Goal: Task Accomplishment & Management: Use online tool/utility

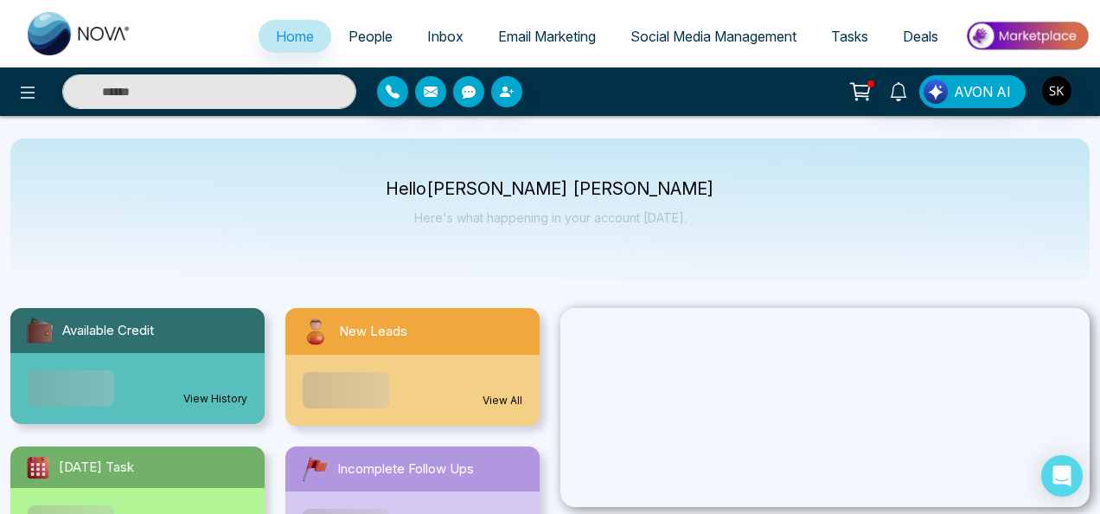
select select "*"
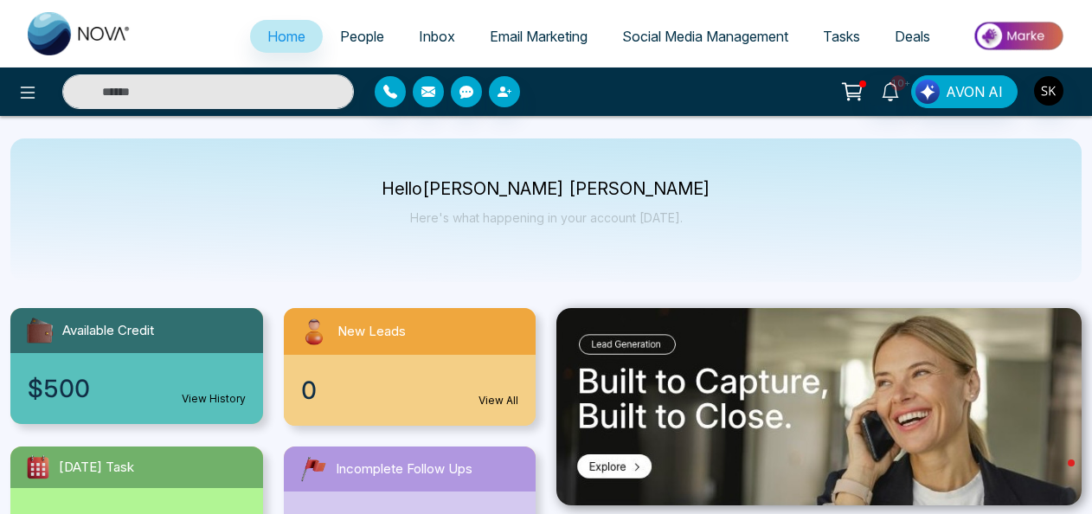
click at [737, 35] on span "Social Media Management" at bounding box center [705, 36] width 166 height 17
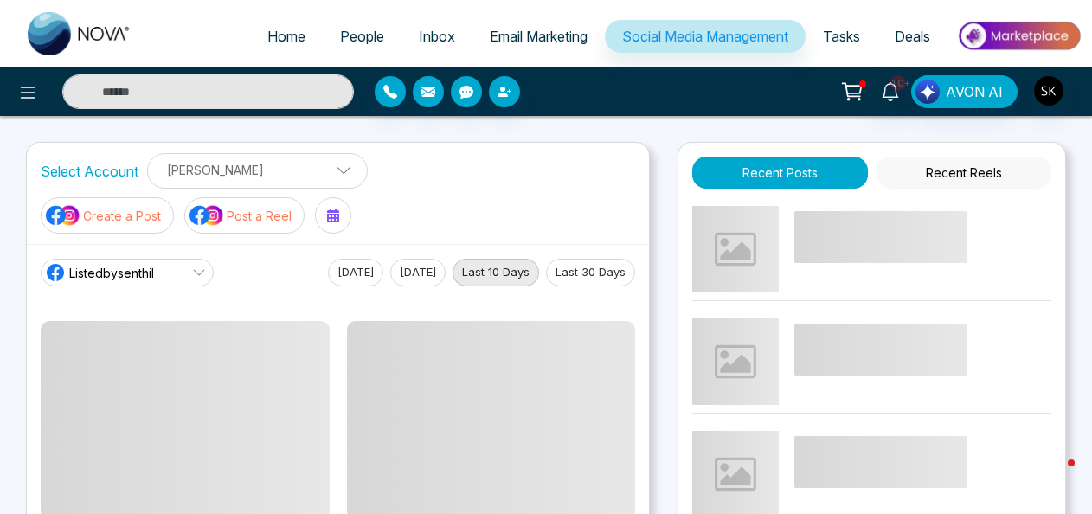
click at [234, 215] on p "Post a Reel" at bounding box center [259, 216] width 65 height 18
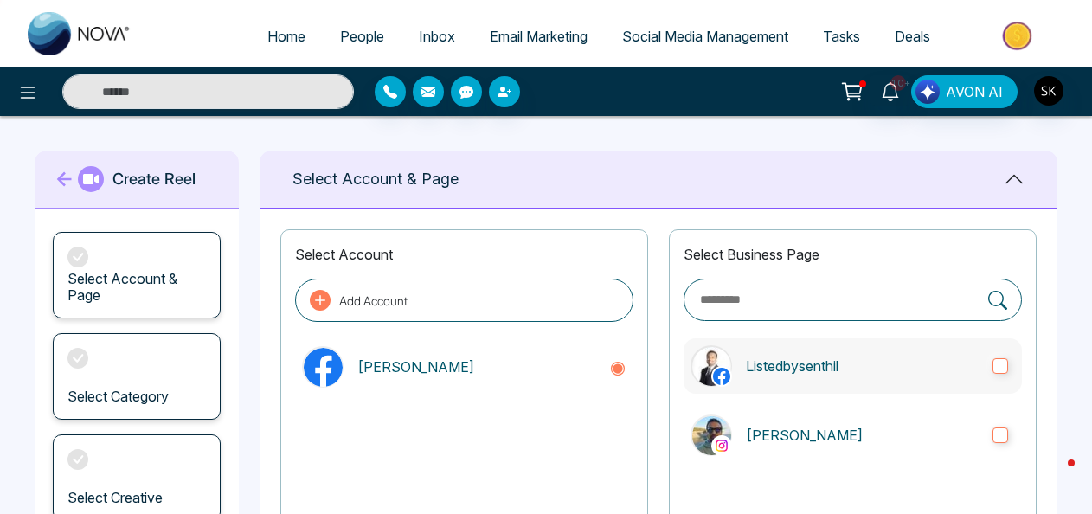
click at [827, 368] on p "Listedbysenthil" at bounding box center [862, 366] width 233 height 21
click at [825, 422] on label "[PERSON_NAME]" at bounding box center [852, 434] width 338 height 55
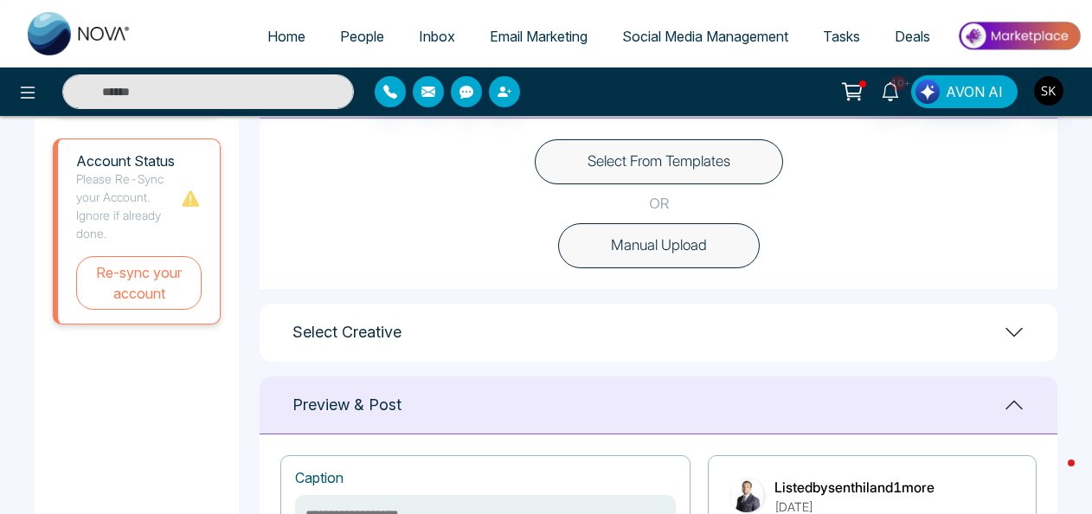
scroll to position [522, 0]
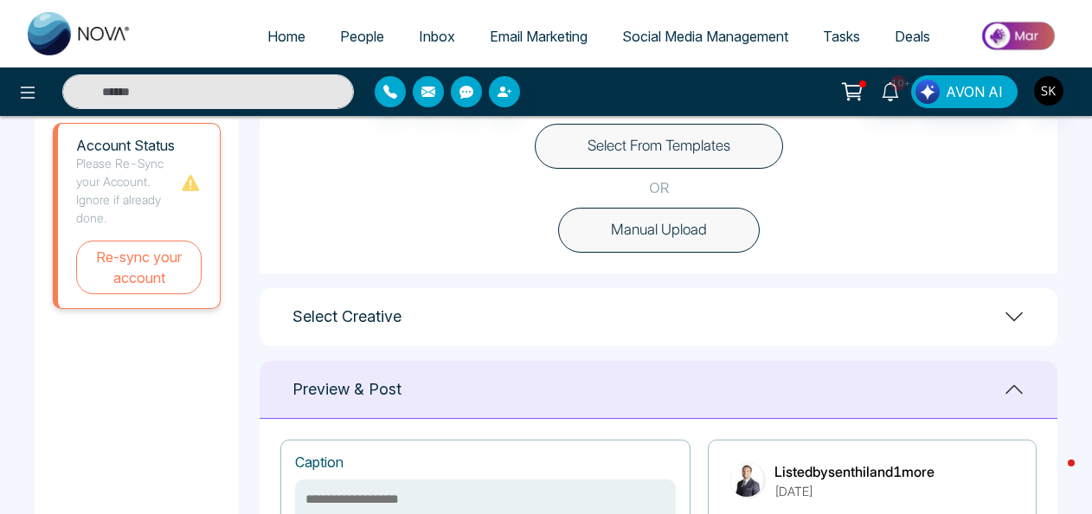
click at [998, 327] on div "Select Creative" at bounding box center [658, 317] width 798 height 58
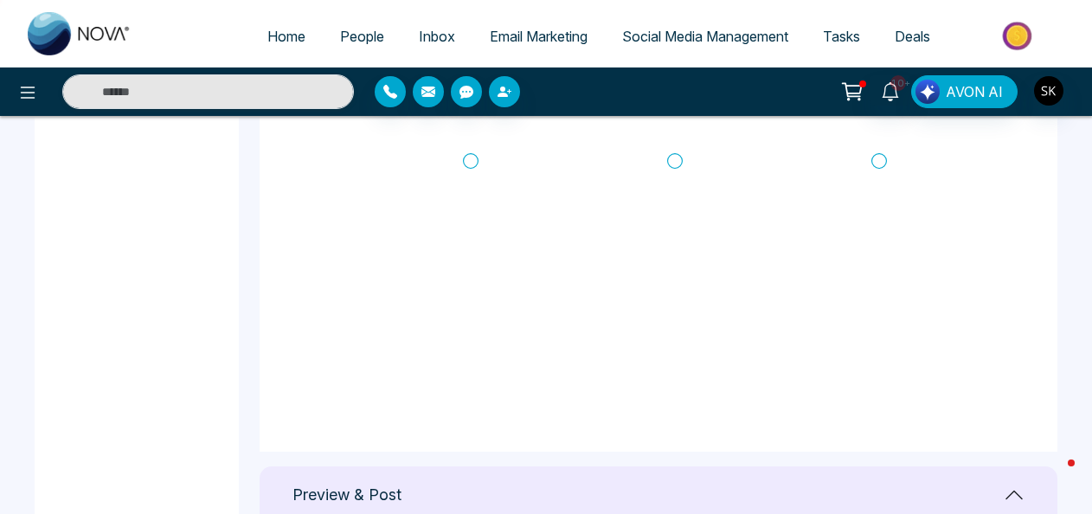
scroll to position [772, 0]
click at [472, 153] on icon at bounding box center [471, 152] width 16 height 17
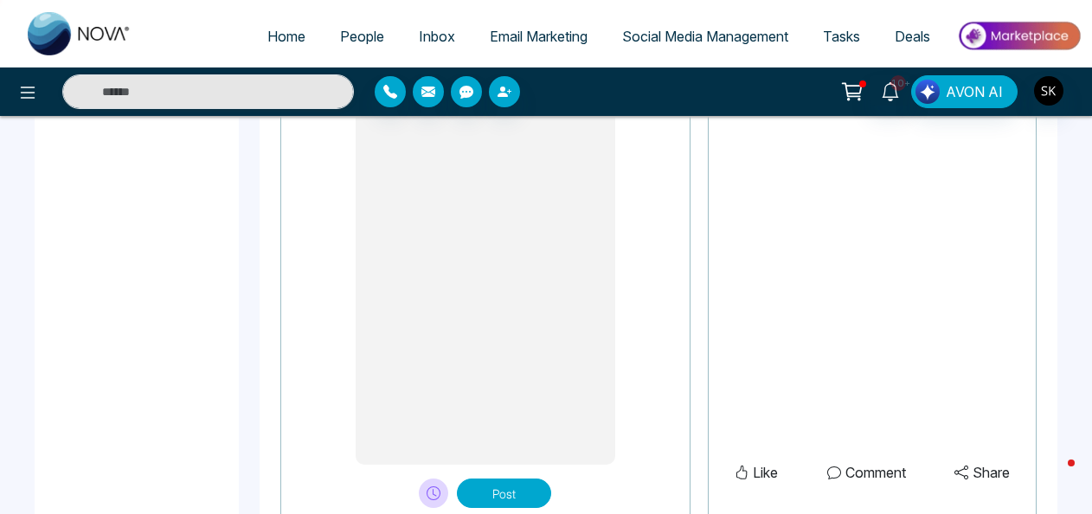
scroll to position [1574, 0]
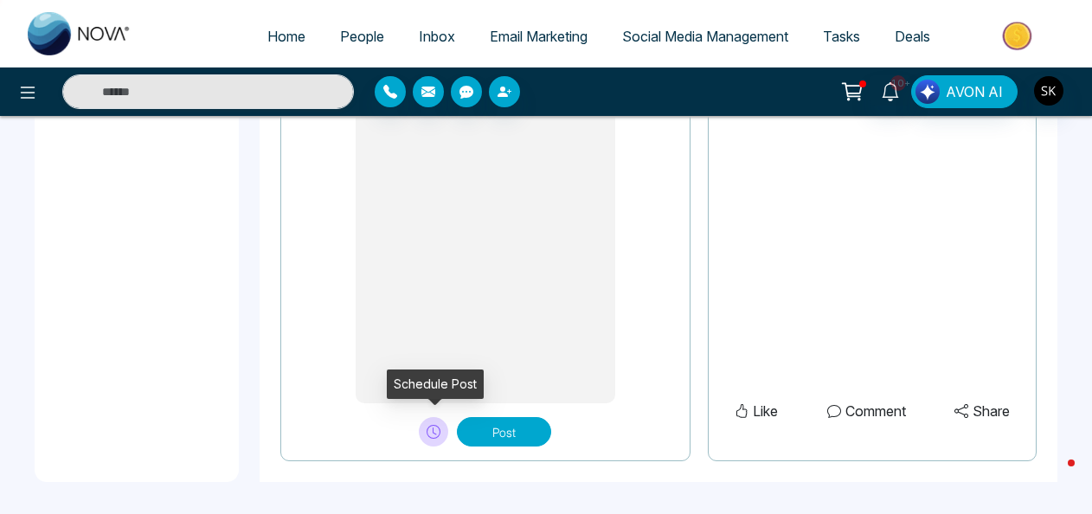
click at [433, 429] on icon at bounding box center [433, 430] width 3 height 7
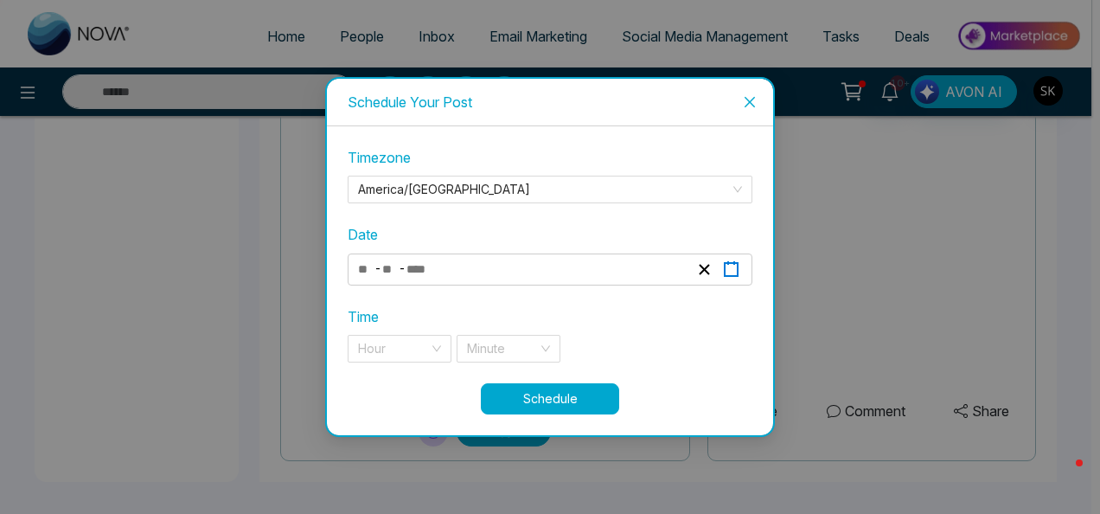
click at [742, 264] on button "button" at bounding box center [731, 269] width 27 height 23
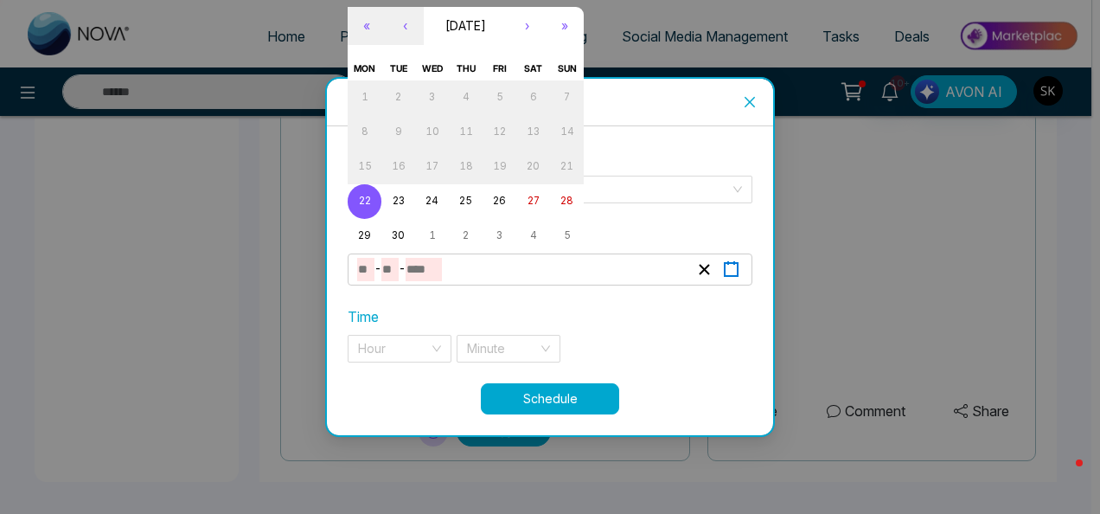
type textarea "**********"
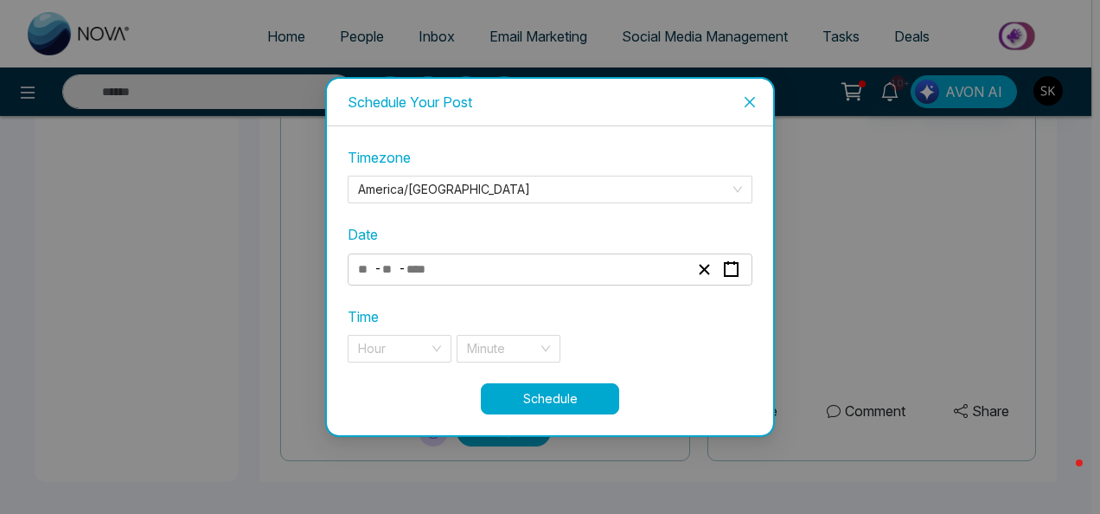
click at [461, 311] on div "Time Hour Minute" at bounding box center [550, 334] width 405 height 56
click at [744, 266] on button "button" at bounding box center [731, 269] width 27 height 23
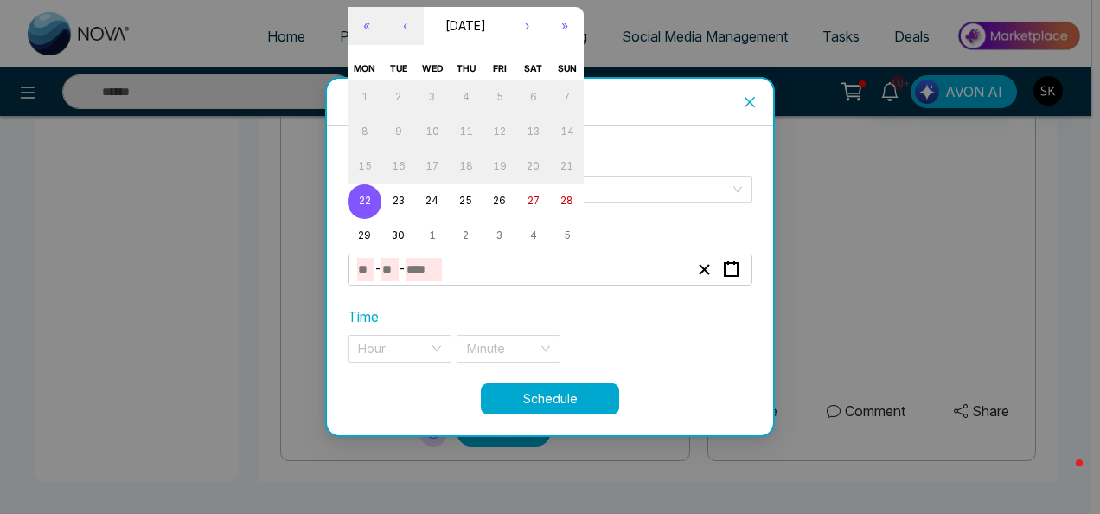
click at [370, 192] on button "22" at bounding box center [365, 201] width 34 height 35
type input "*"
type input "**"
type input "****"
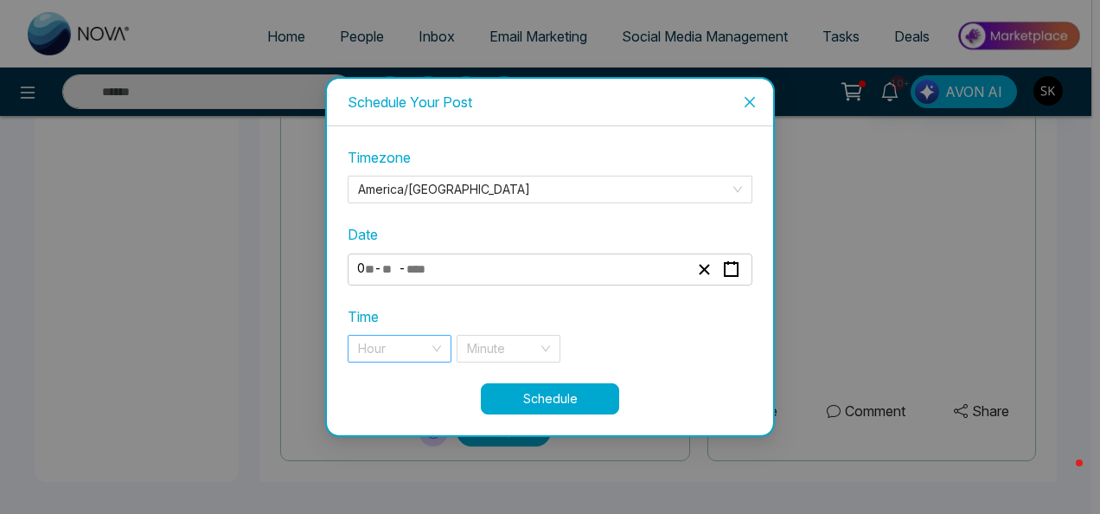
click at [388, 351] on input "search" at bounding box center [393, 349] width 71 height 26
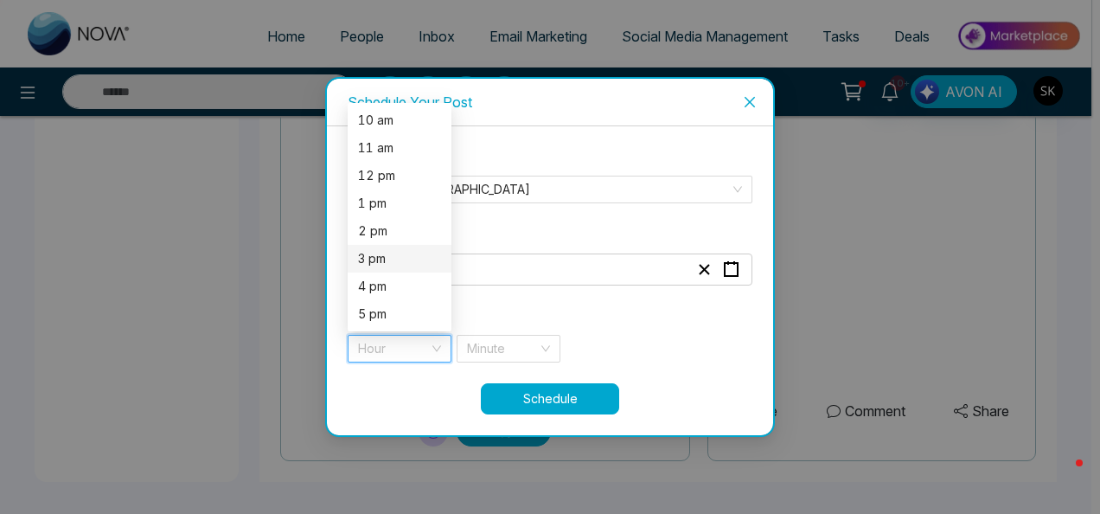
click at [417, 258] on div "3 pm" at bounding box center [399, 258] width 83 height 19
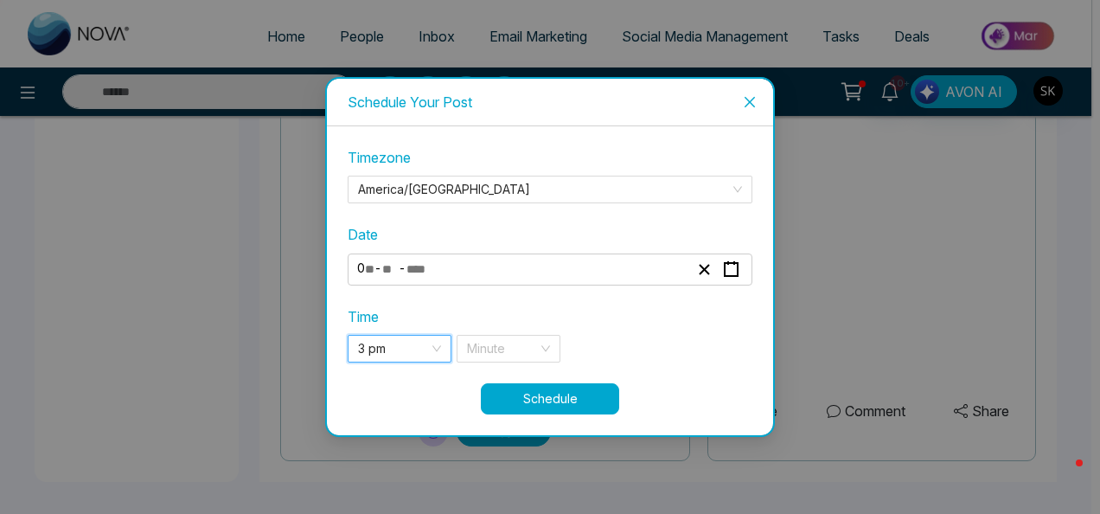
click at [511, 363] on div "**********" at bounding box center [550, 264] width 405 height 235
click at [510, 362] on div "**********" at bounding box center [550, 264] width 405 height 235
click at [506, 358] on input "search" at bounding box center [502, 349] width 71 height 26
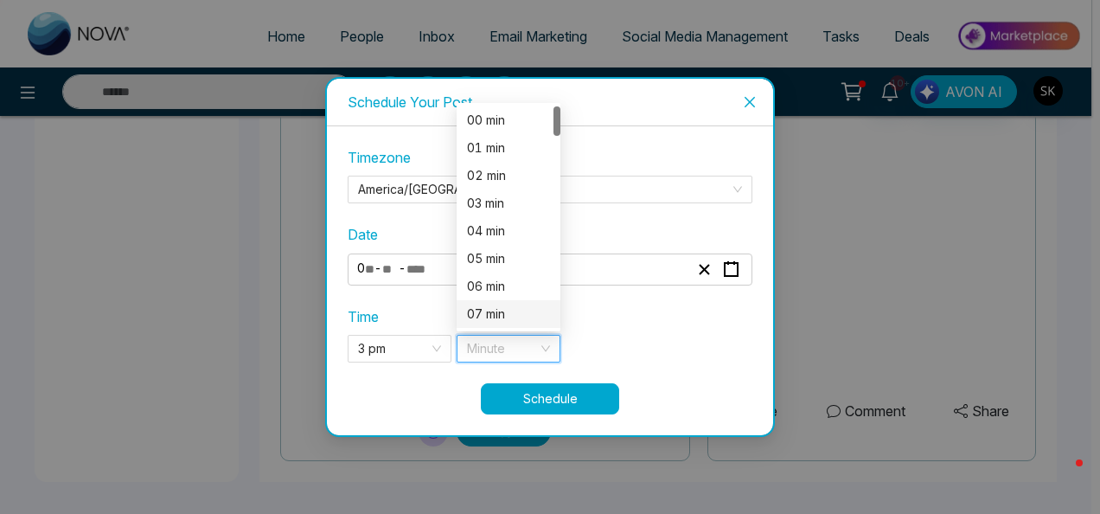
click at [502, 301] on div "07 min" at bounding box center [509, 314] width 104 height 28
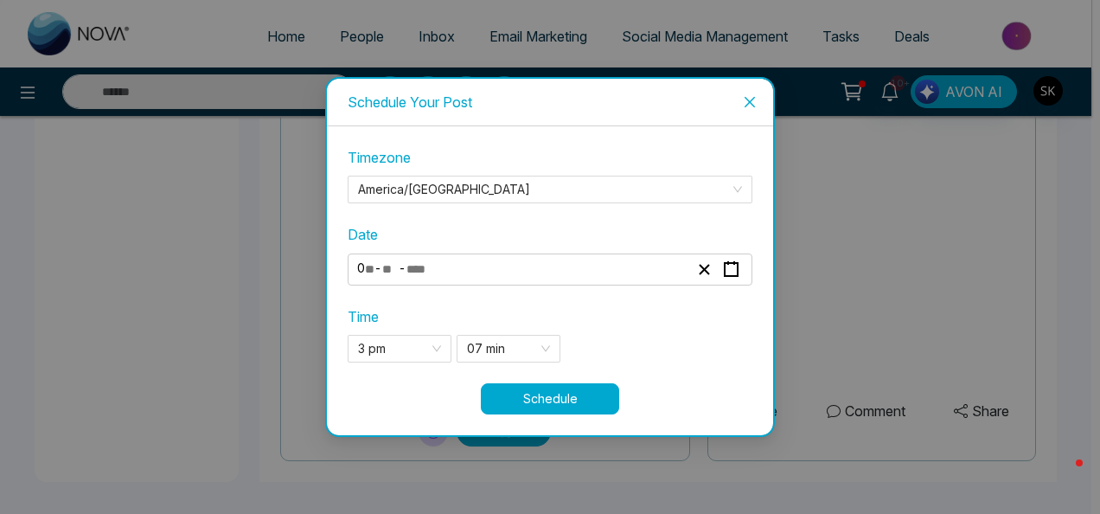
click at [532, 408] on button "Schedule" at bounding box center [550, 398] width 138 height 31
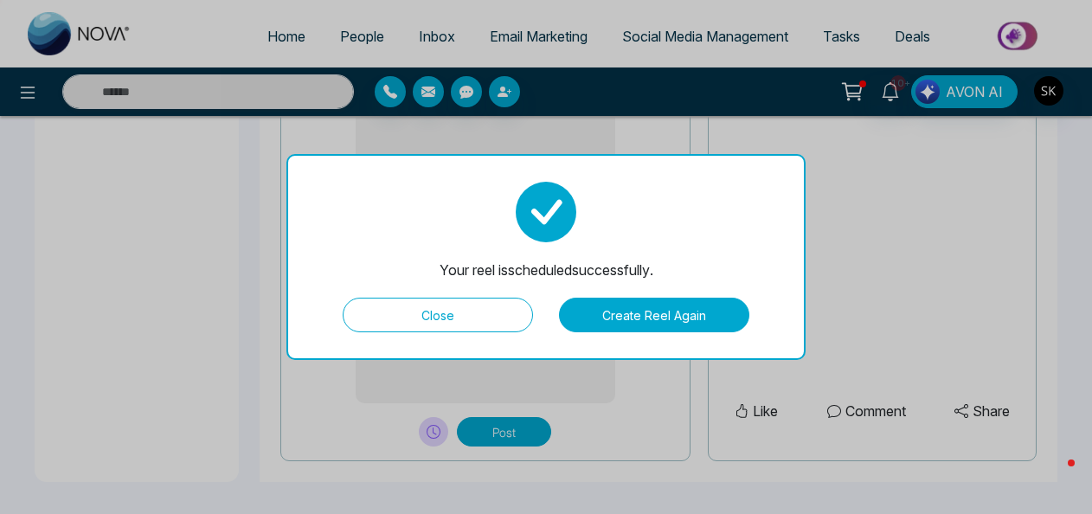
click at [471, 318] on button "Close" at bounding box center [438, 315] width 190 height 35
type textarea "**********"
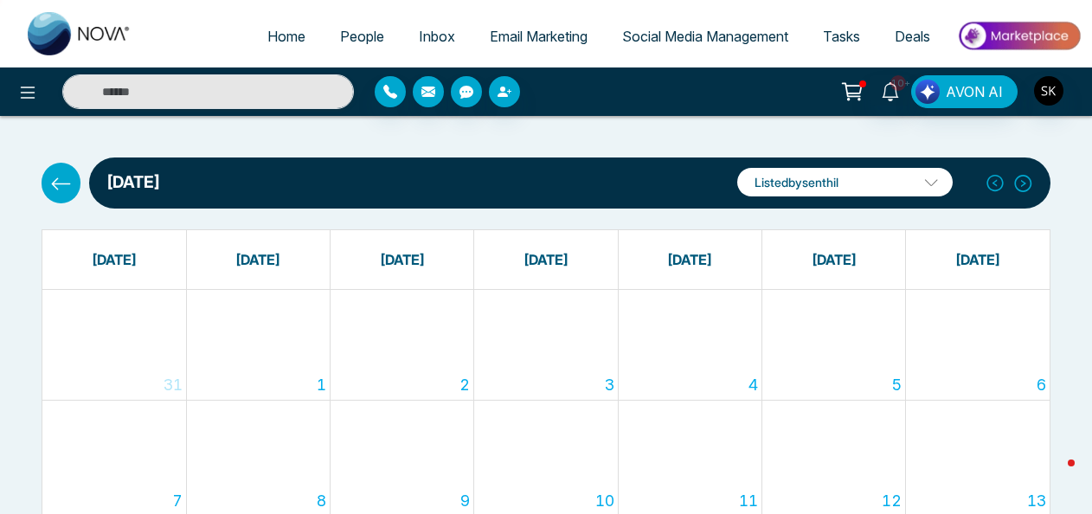
click at [652, 34] on span "Social Media Management" at bounding box center [705, 36] width 166 height 17
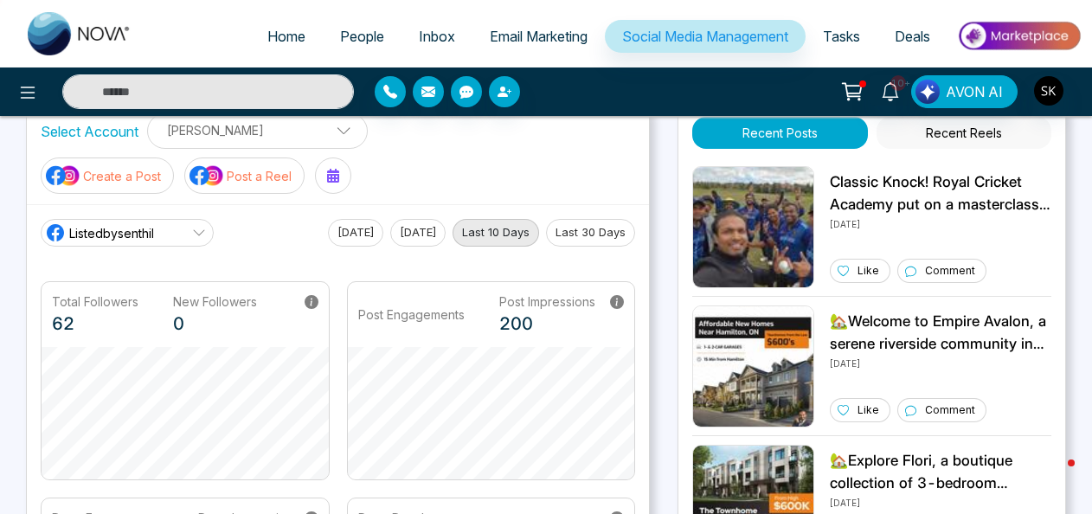
scroll to position [54, 0]
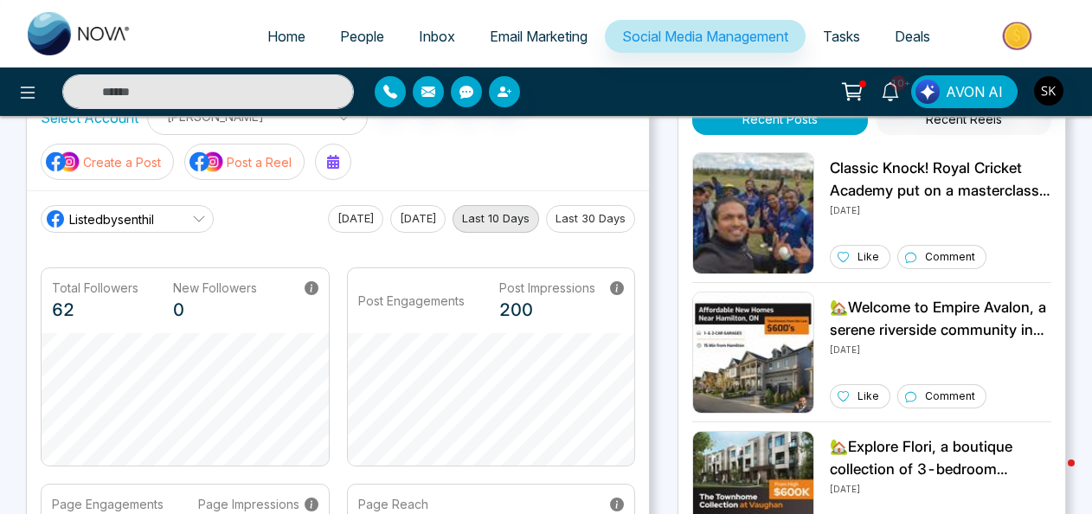
click at [113, 162] on p "Create a Post" at bounding box center [122, 162] width 78 height 18
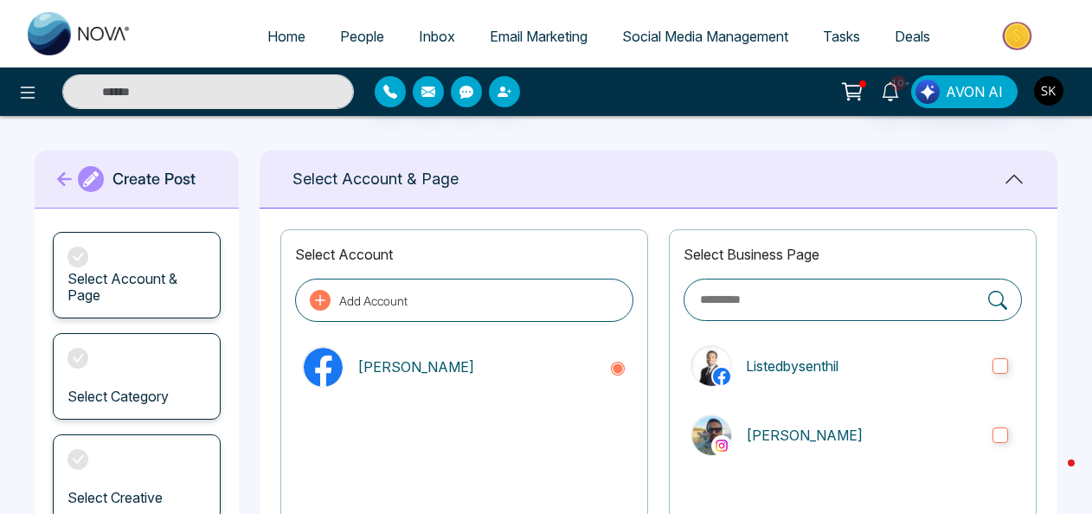
click at [839, 393] on div "Select Business Page Listedbysenthil [PERSON_NAME]" at bounding box center [853, 380] width 368 height 303
click at [871, 380] on label "Listedbysenthil" at bounding box center [852, 365] width 338 height 55
click at [852, 421] on label "[PERSON_NAME]" at bounding box center [852, 434] width 338 height 55
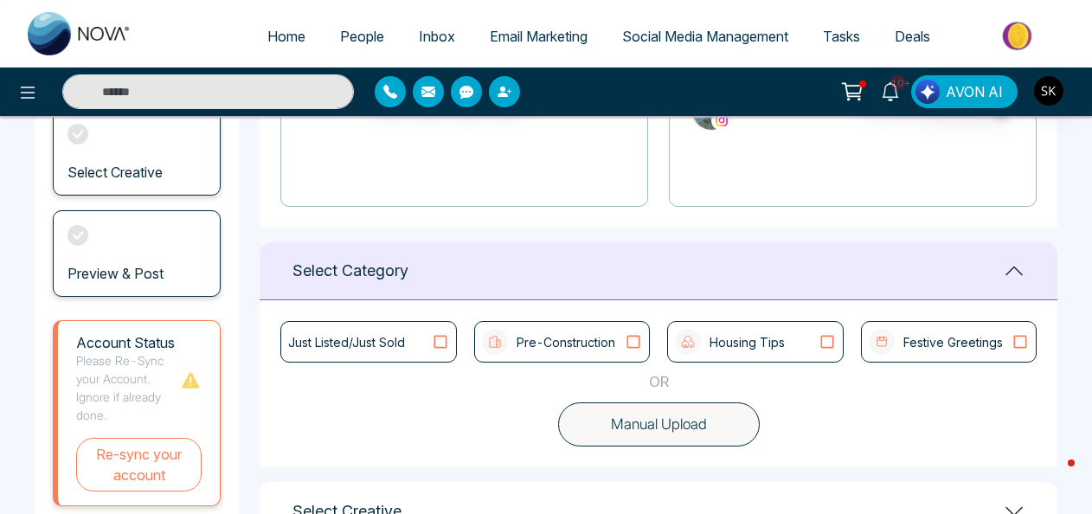
scroll to position [354, 0]
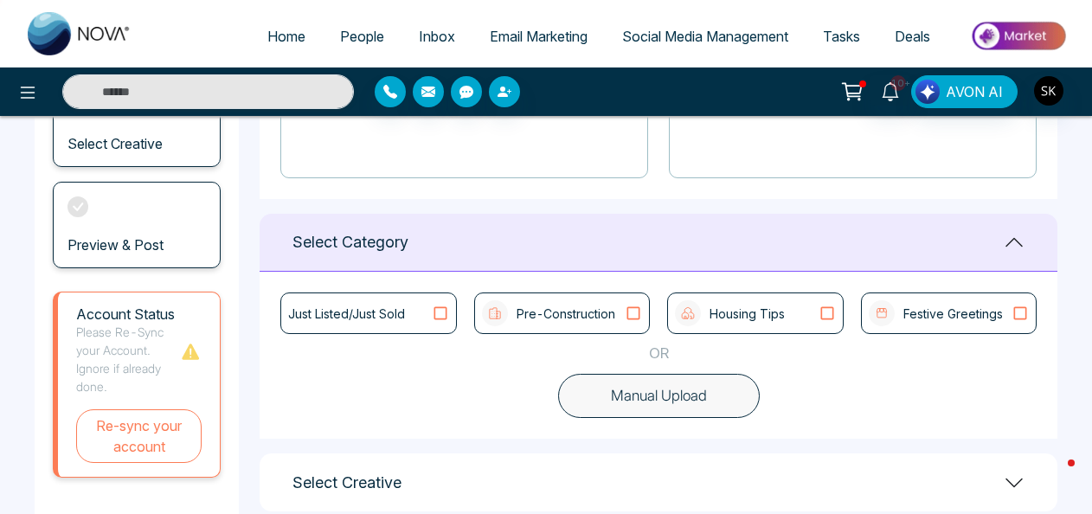
click at [523, 322] on div "Pre-Construction" at bounding box center [548, 313] width 133 height 26
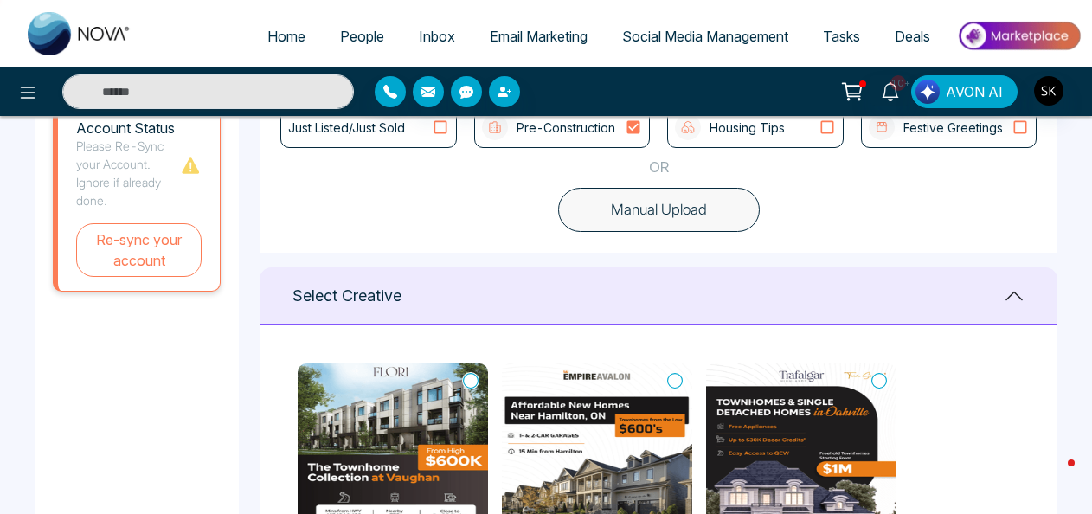
scroll to position [449, 0]
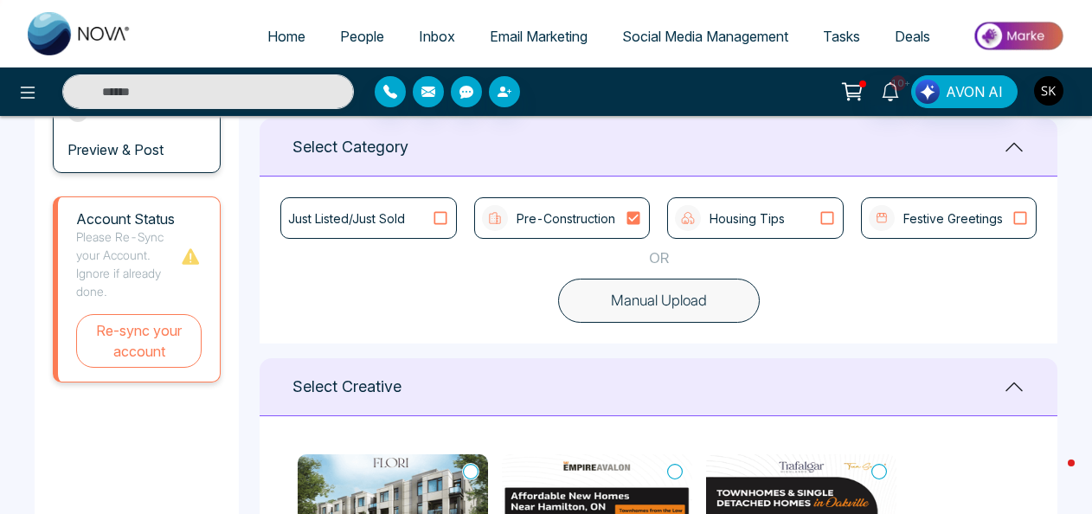
click at [635, 214] on icon at bounding box center [633, 218] width 13 height 13
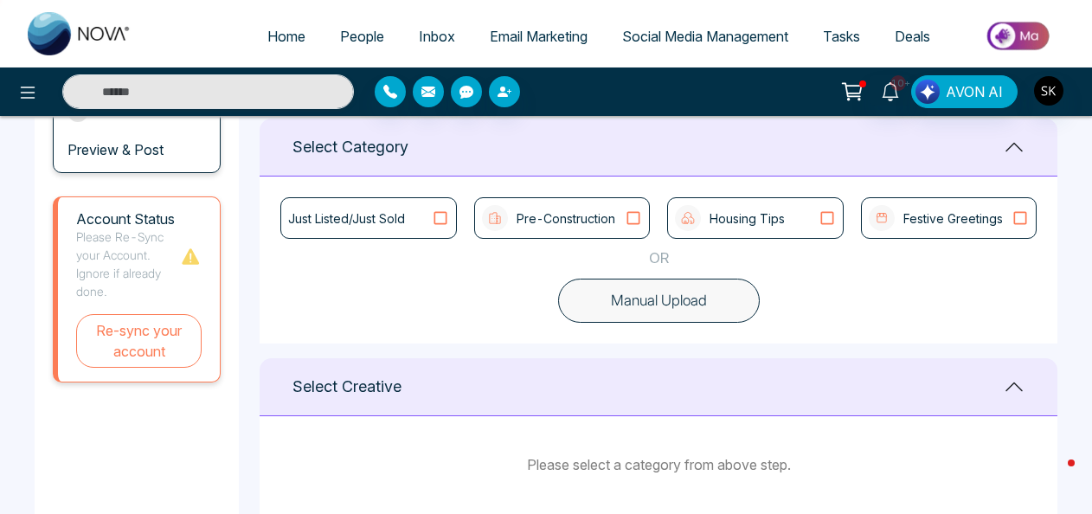
click at [828, 220] on icon at bounding box center [827, 217] width 22 height 17
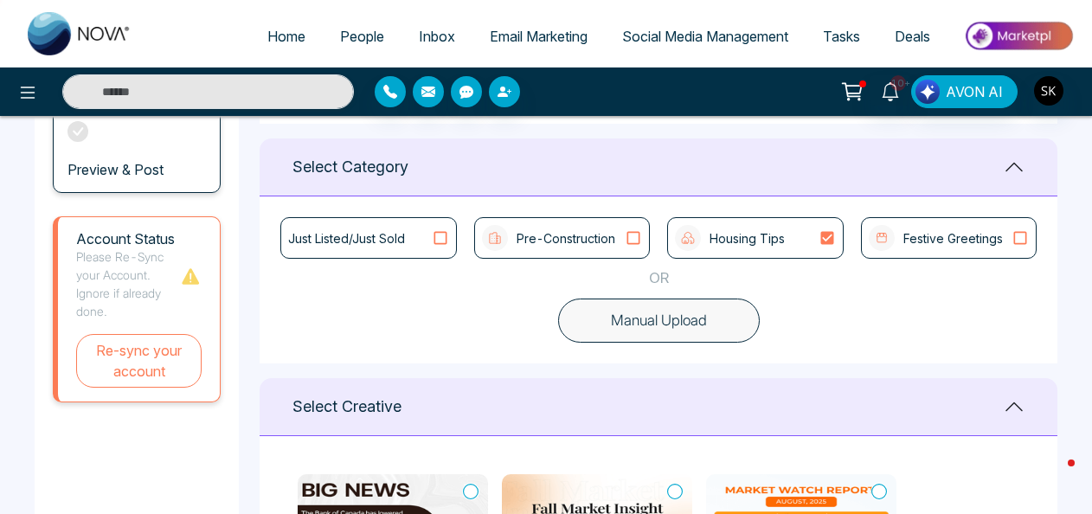
scroll to position [425, 0]
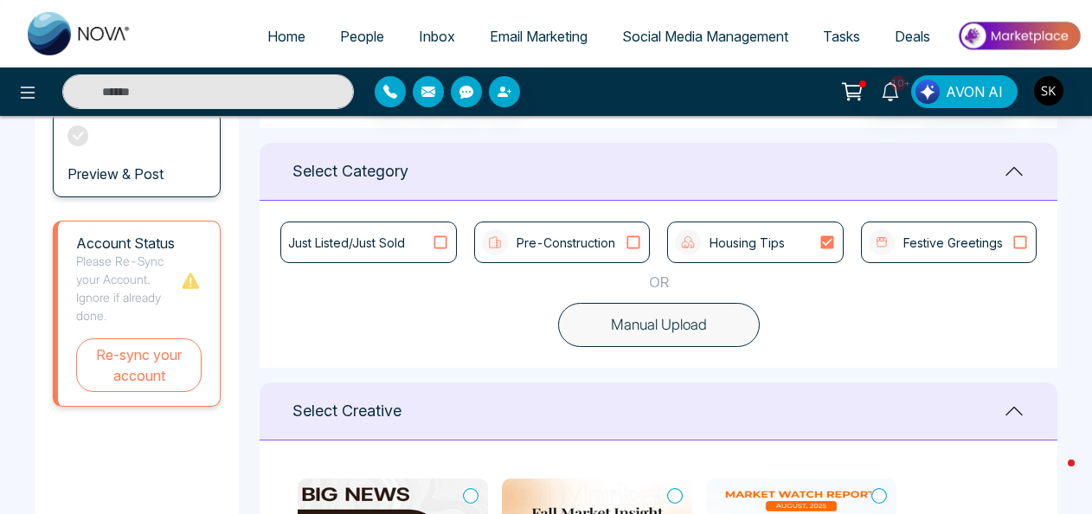
click at [823, 253] on div "Housing Tips" at bounding box center [755, 242] width 160 height 26
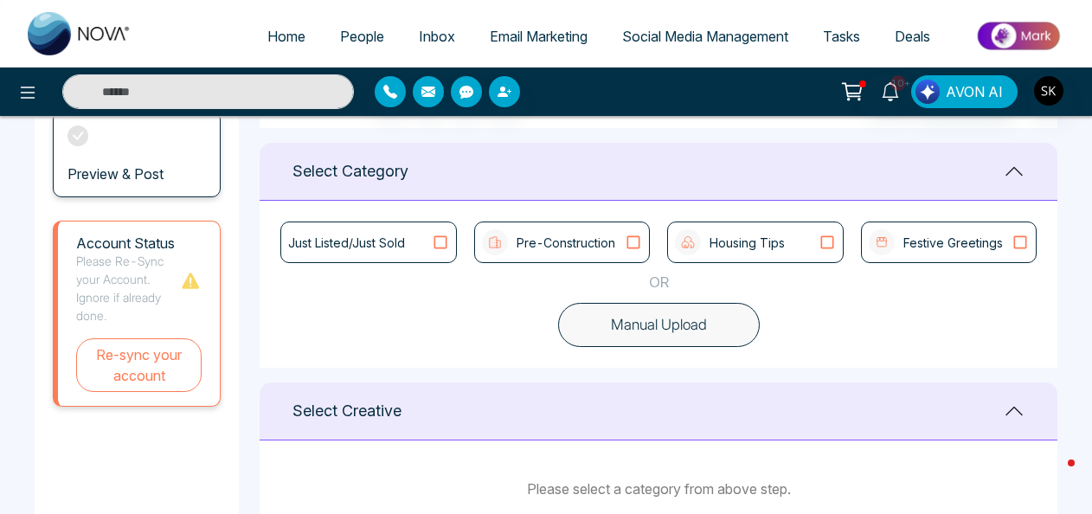
click at [966, 247] on p "Festive Greetings" at bounding box center [952, 243] width 99 height 18
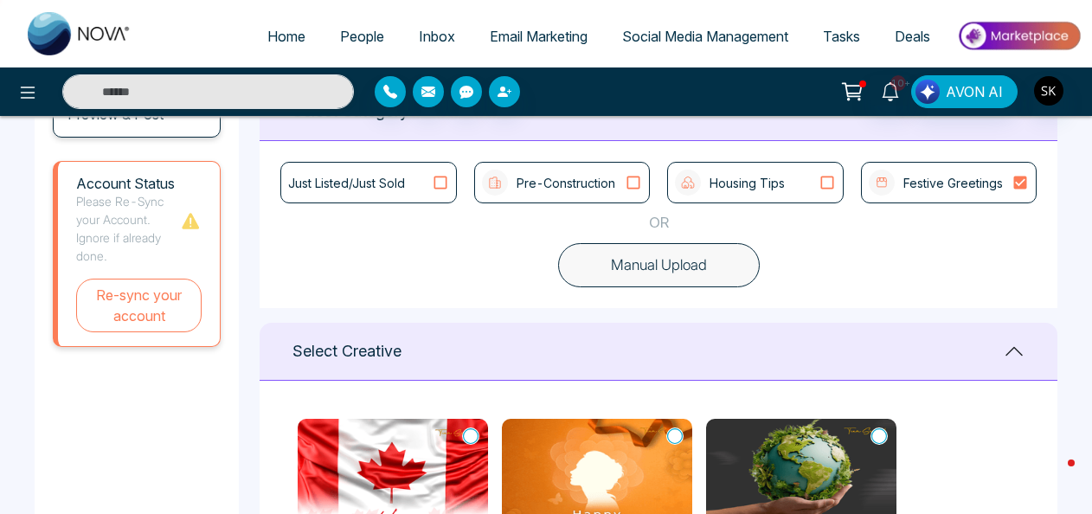
scroll to position [436, 0]
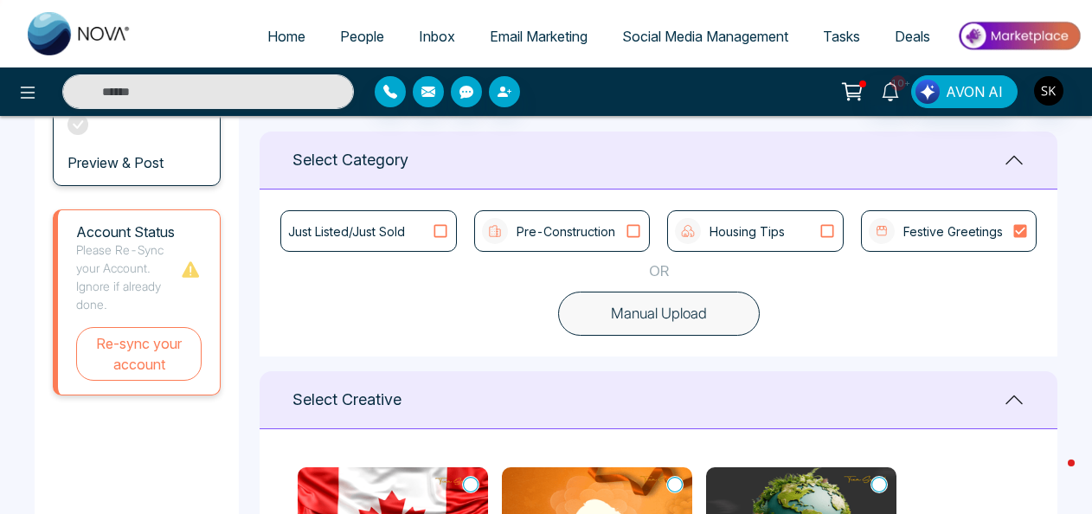
click at [794, 230] on div "Housing Tips" at bounding box center [755, 231] width 160 height 26
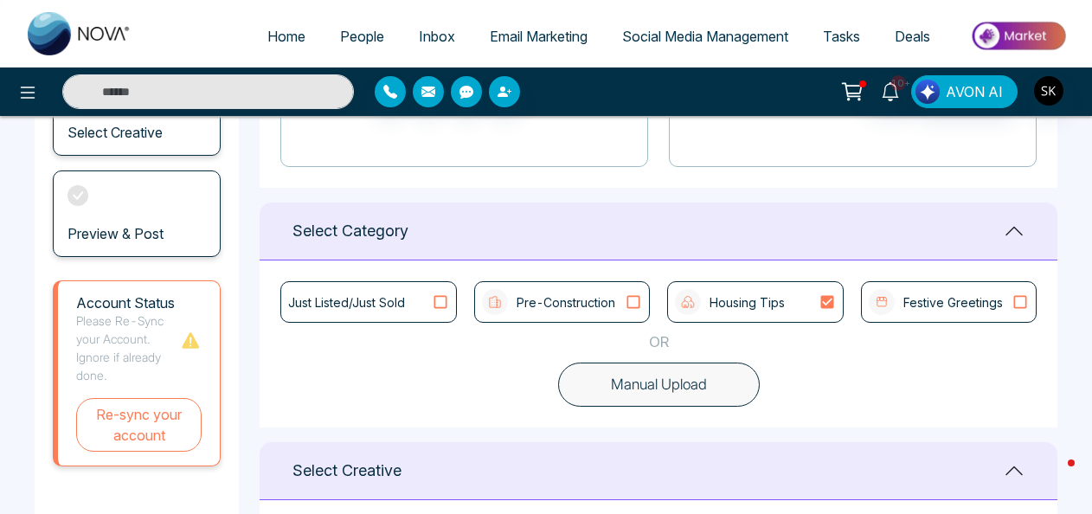
scroll to position [318, 0]
